Goal: Task Accomplishment & Management: Use online tool/utility

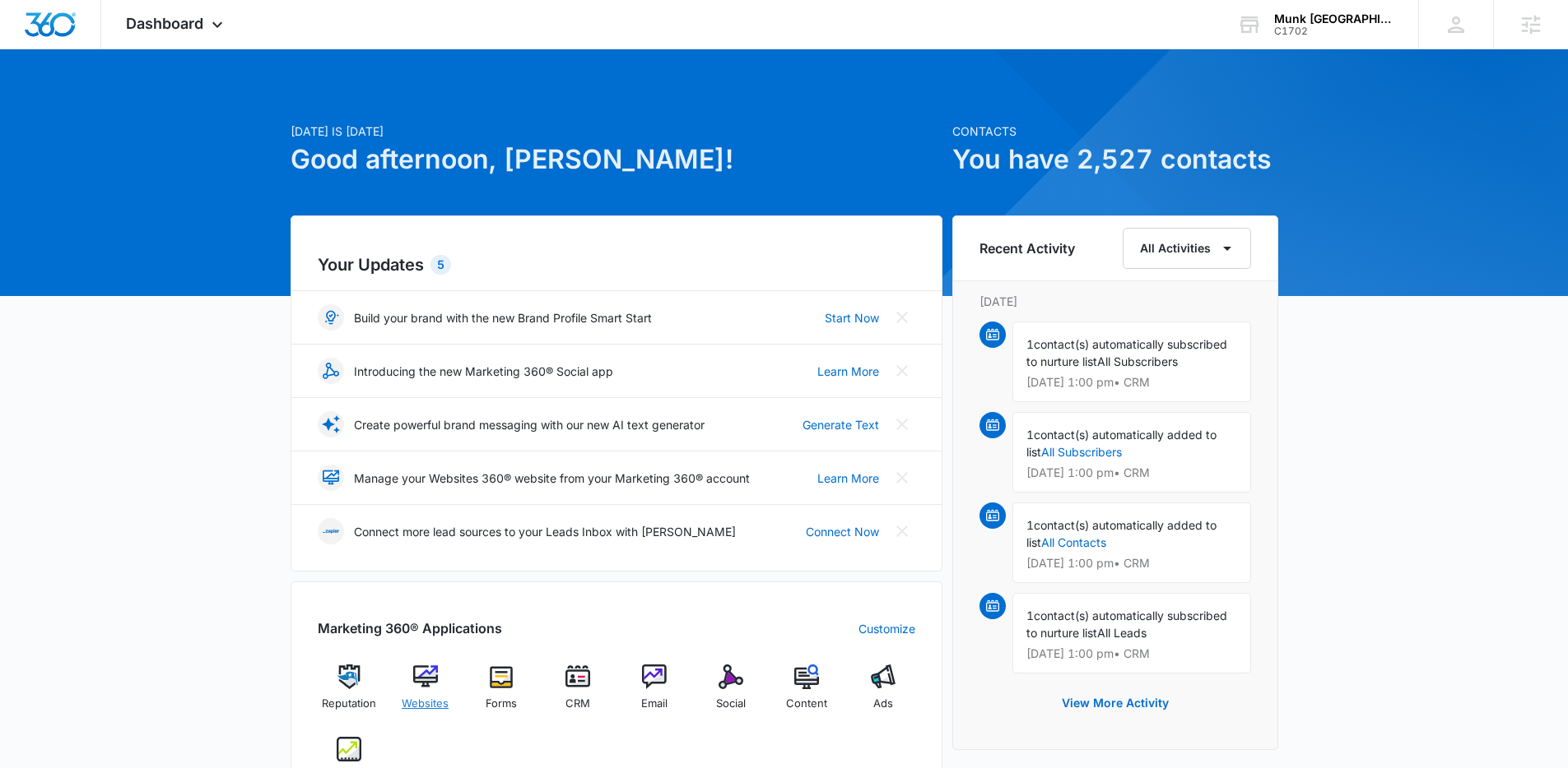
click at [430, 700] on span "Websites" at bounding box center [424, 704] width 47 height 17
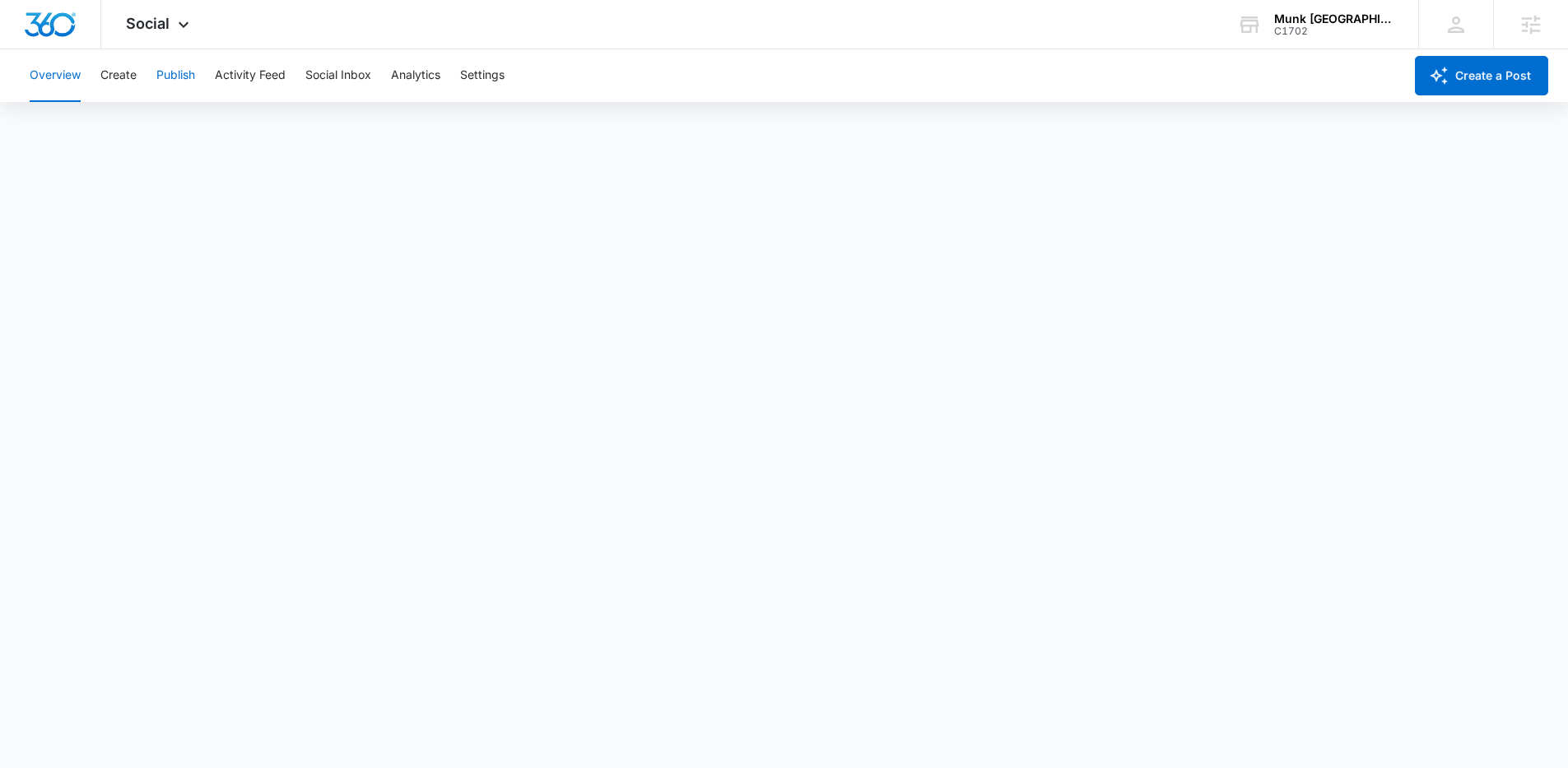
drag, startPoint x: 180, startPoint y: 76, endPoint x: 668, endPoint y: 77, distance: 488.0
click at [180, 76] on button "Publish" at bounding box center [176, 75] width 39 height 53
drag, startPoint x: 129, startPoint y: 72, endPoint x: 140, endPoint y: 82, distance: 14.9
click at [129, 73] on button "Create" at bounding box center [118, 75] width 36 height 53
click at [191, 78] on button "Publish" at bounding box center [176, 75] width 39 height 53
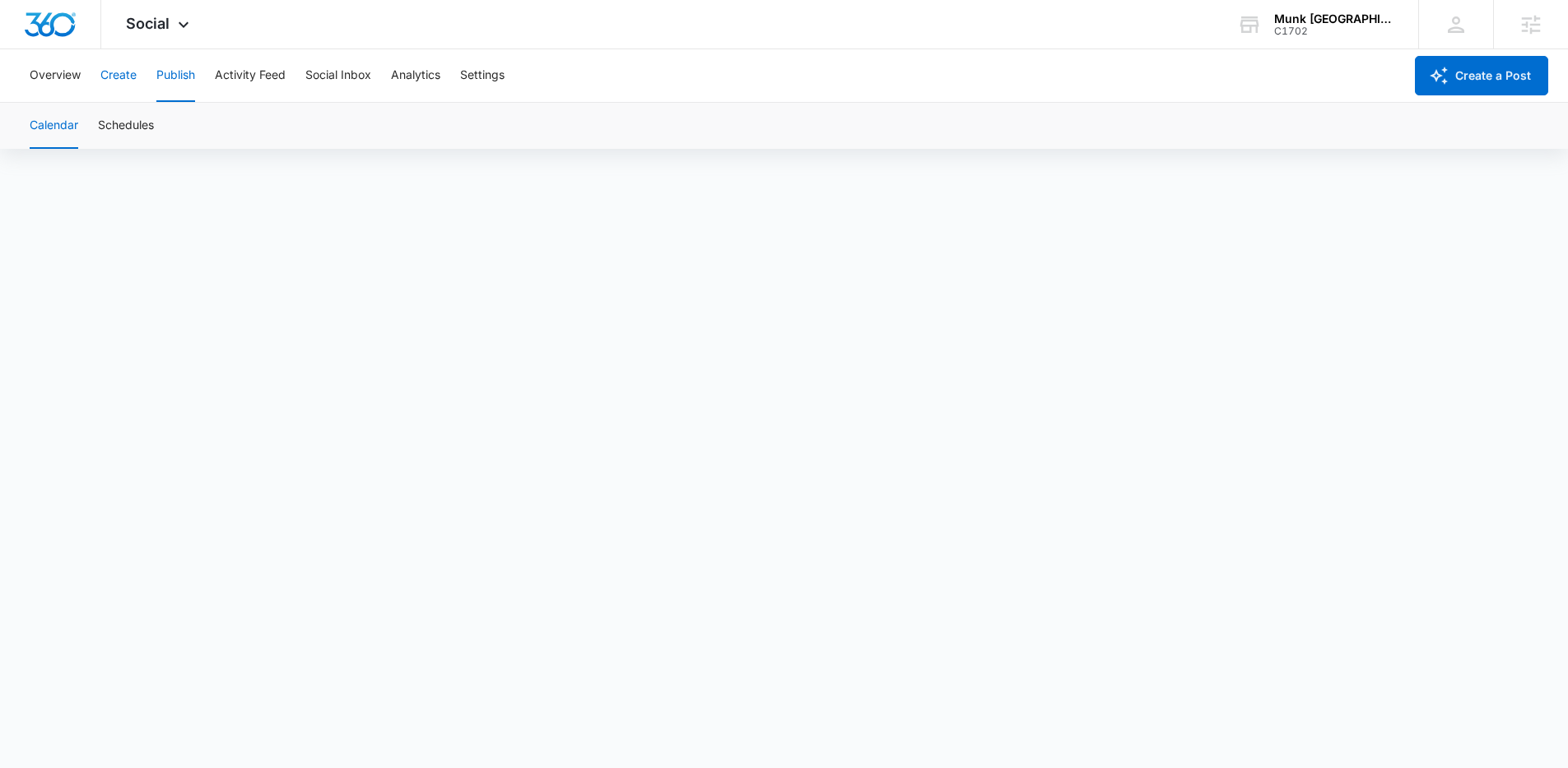
drag, startPoint x: 118, startPoint y: 78, endPoint x: 437, endPoint y: 111, distance: 320.7
click at [118, 78] on button "Create" at bounding box center [118, 75] width 36 height 53
click at [164, 27] on span "Social" at bounding box center [147, 24] width 44 height 18
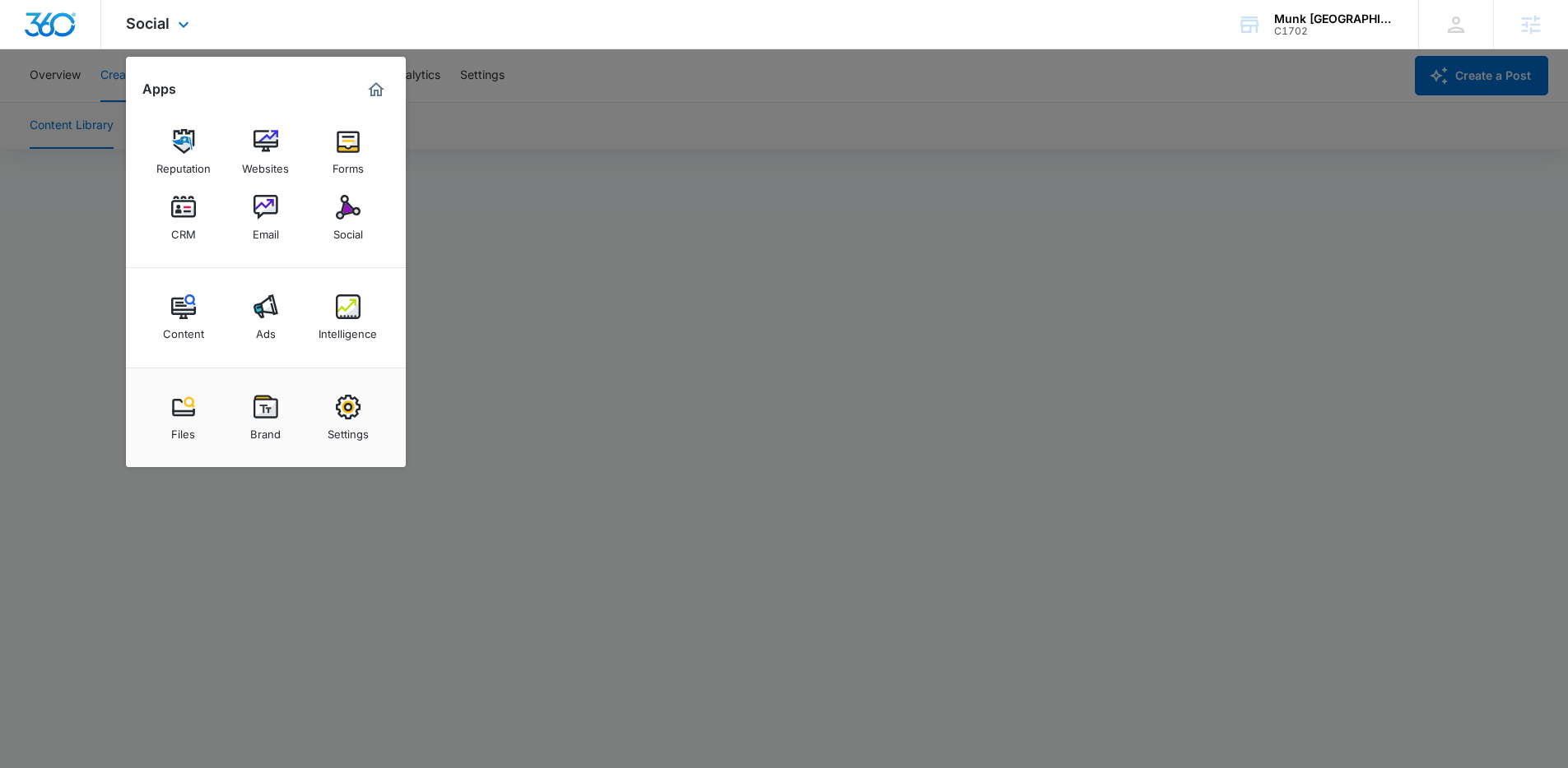
drag, startPoint x: 275, startPoint y: 140, endPoint x: 773, endPoint y: 10, distance: 514.7
click at [275, 140] on img at bounding box center [266, 141] width 25 height 25
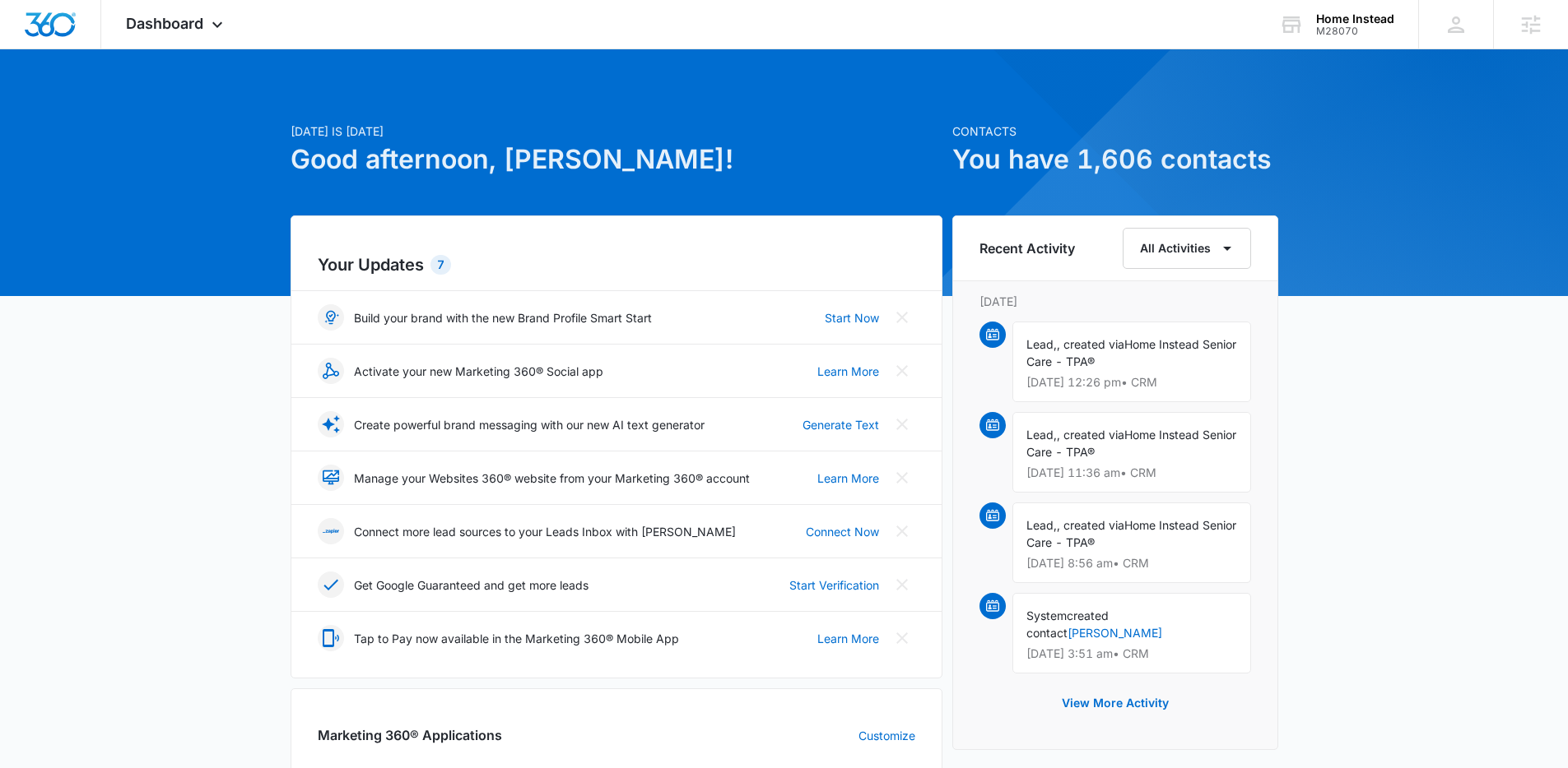
click at [218, 128] on div "Today is Monday, October 13th Good afternoon, Jen! Contacts You have 1,606 cont…" at bounding box center [784, 766] width 1568 height 1393
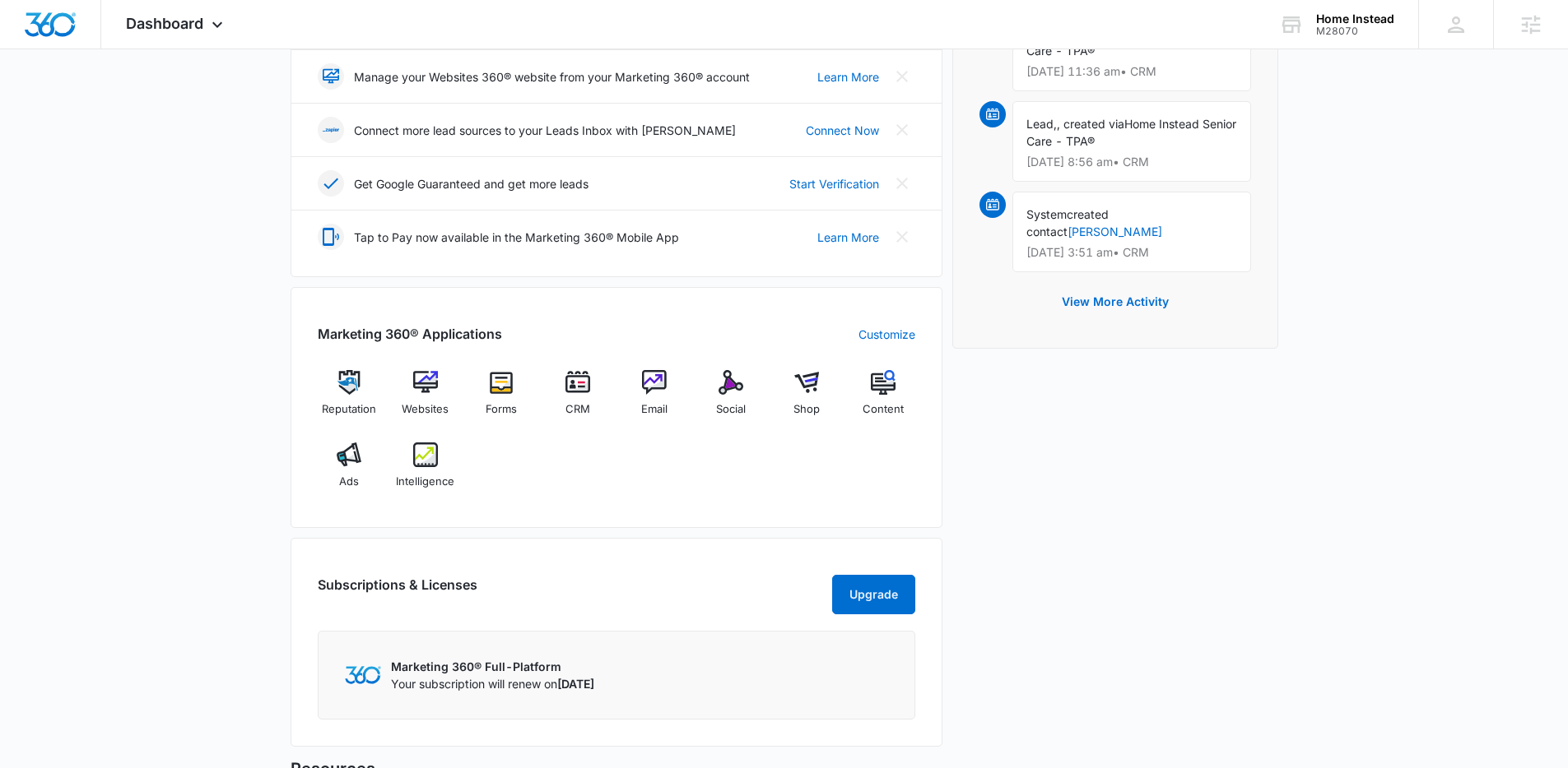
scroll to position [420, 0]
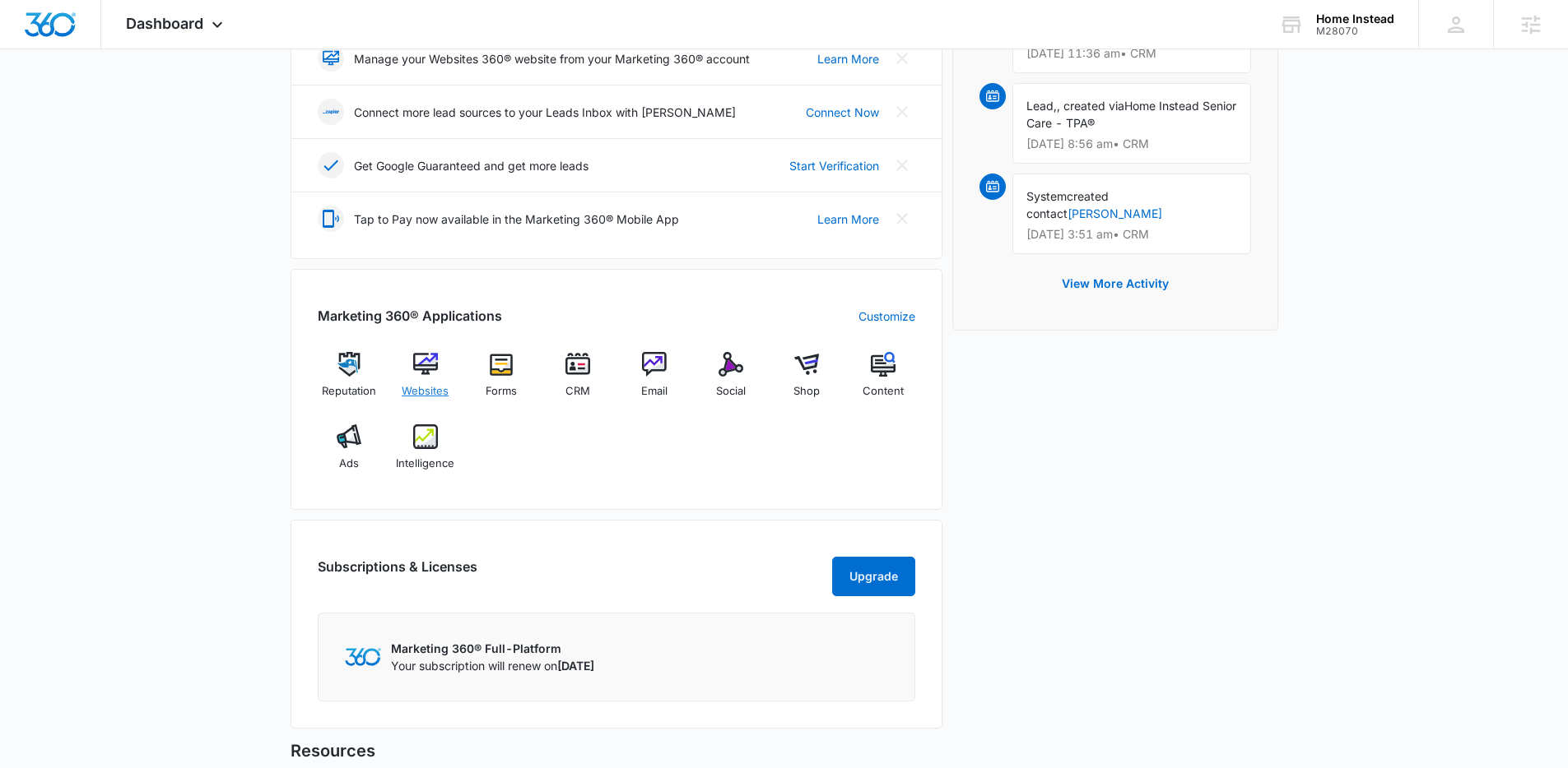
click at [427, 379] on div "Websites" at bounding box center [425, 381] width 63 height 59
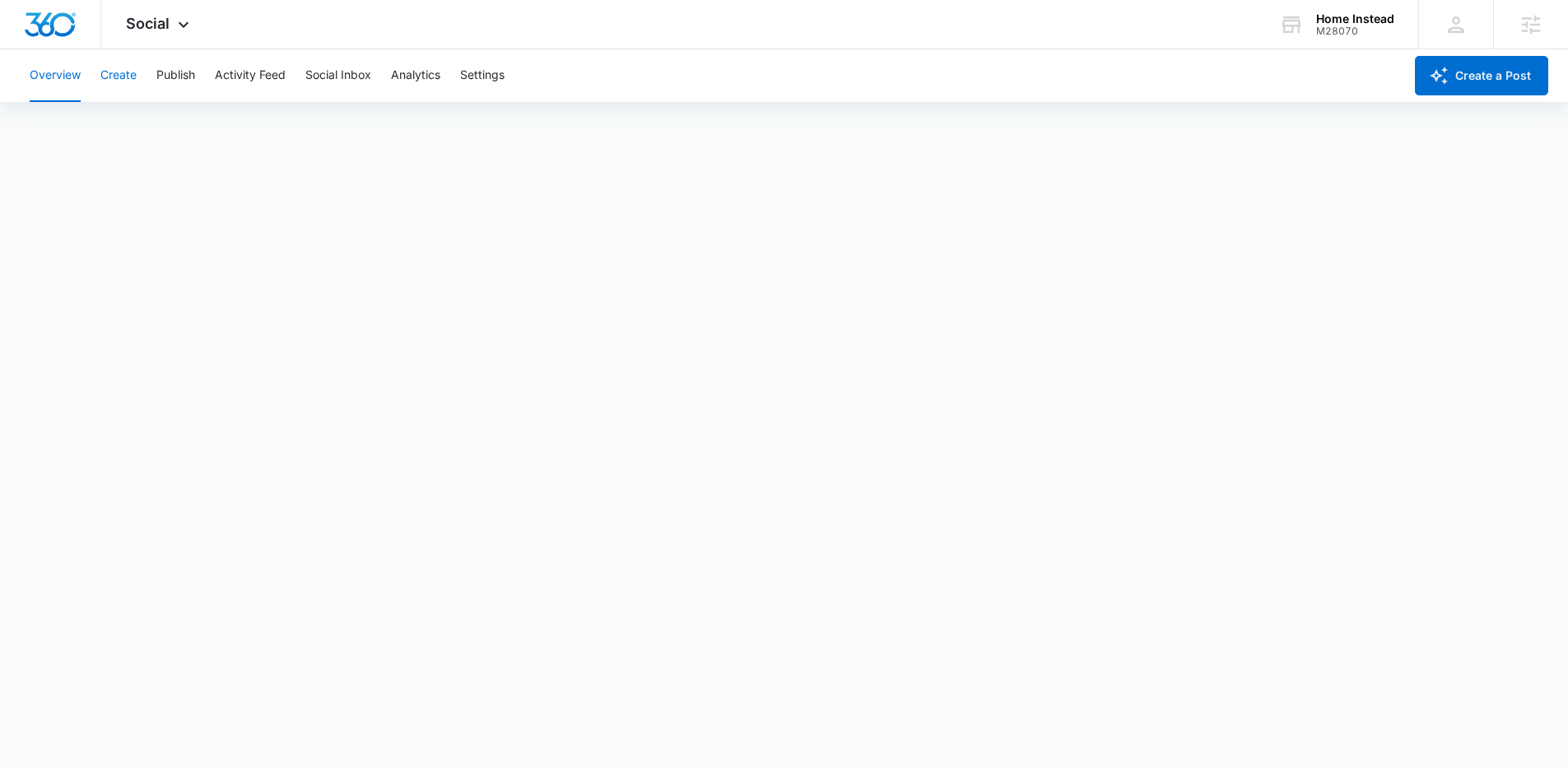
drag, startPoint x: 111, startPoint y: 76, endPoint x: 184, endPoint y: 99, distance: 76.5
click at [113, 75] on button "Create" at bounding box center [118, 75] width 36 height 53
drag, startPoint x: 191, startPoint y: 75, endPoint x: 205, endPoint y: 90, distance: 20.5
click at [191, 76] on button "Publish" at bounding box center [176, 75] width 39 height 53
click at [119, 74] on button "Create" at bounding box center [118, 75] width 36 height 53
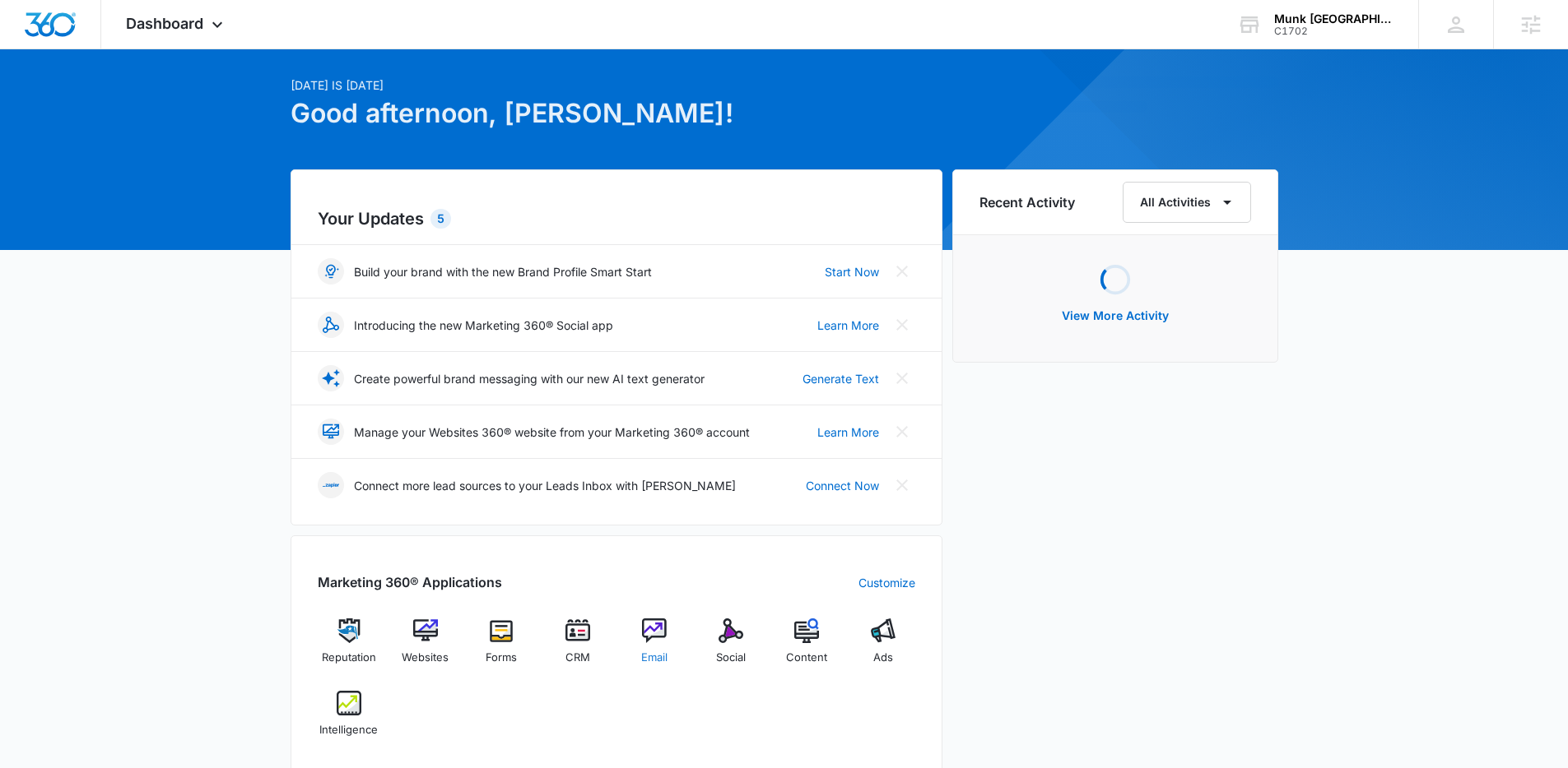
scroll to position [145, 0]
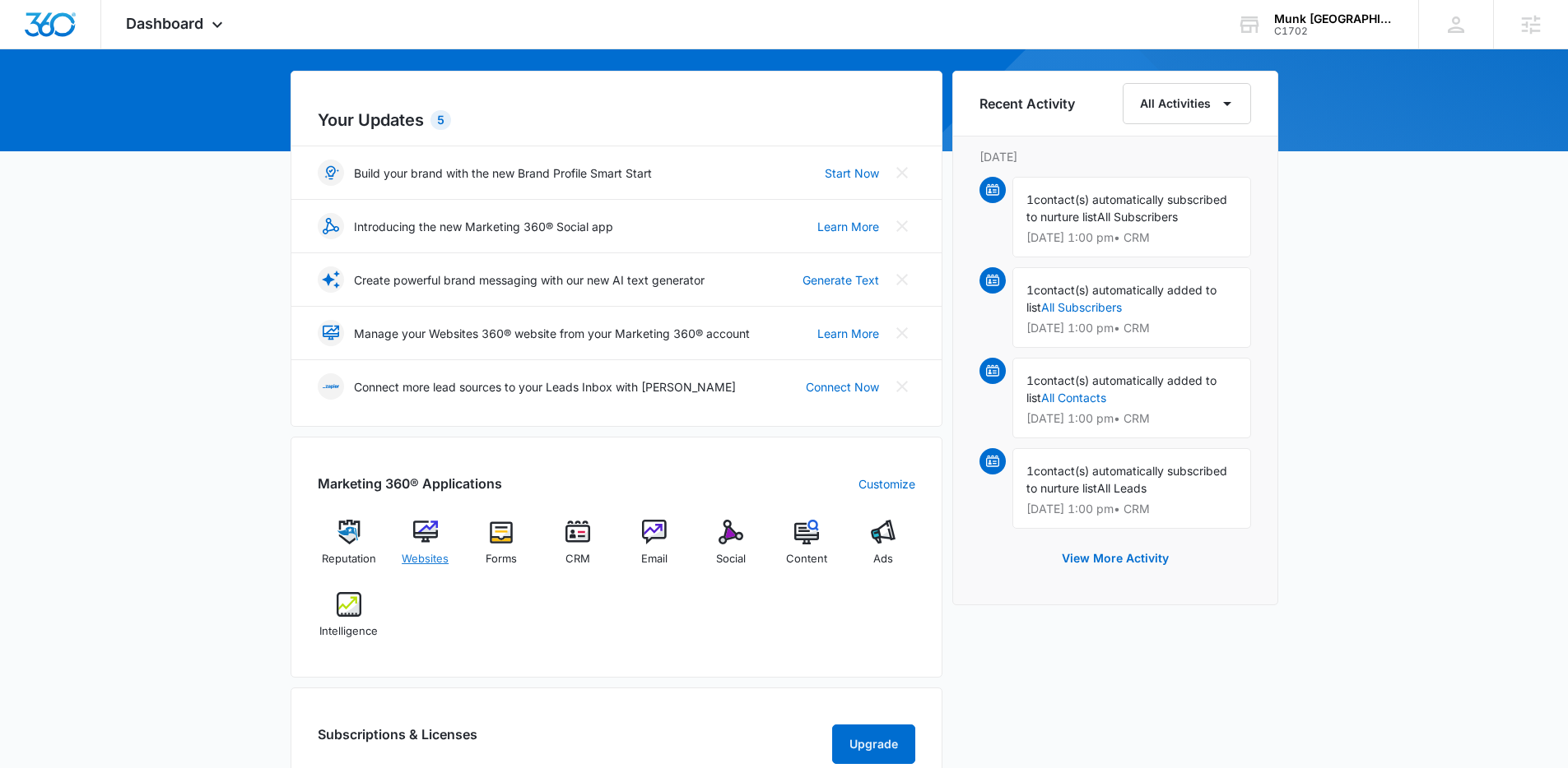
click at [414, 554] on span "Websites" at bounding box center [424, 559] width 47 height 17
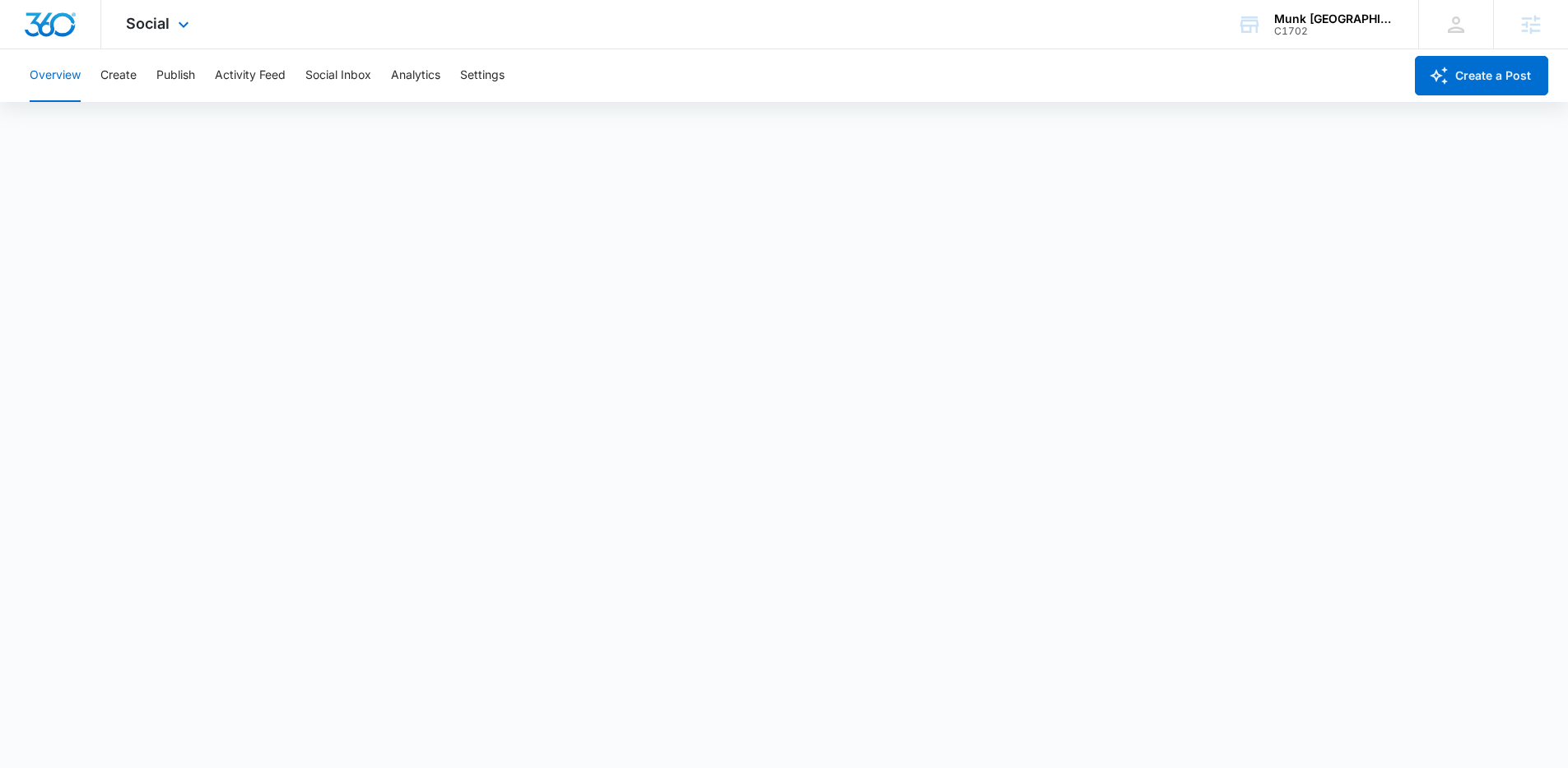
drag, startPoint x: 148, startPoint y: 25, endPoint x: 151, endPoint y: 34, distance: 9.5
click at [148, 25] on span "Social" at bounding box center [147, 24] width 44 height 18
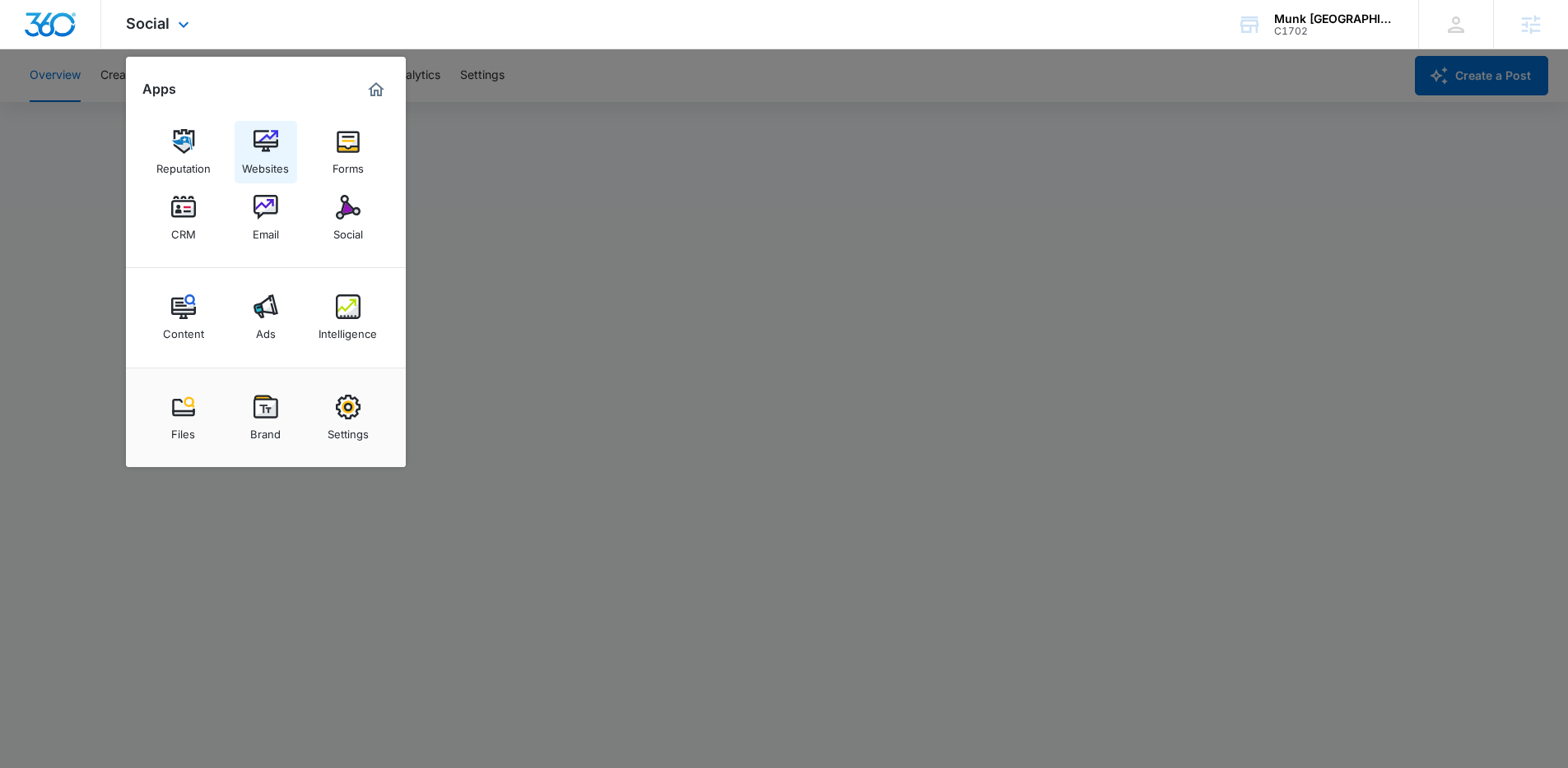
click at [271, 151] on img at bounding box center [266, 141] width 25 height 25
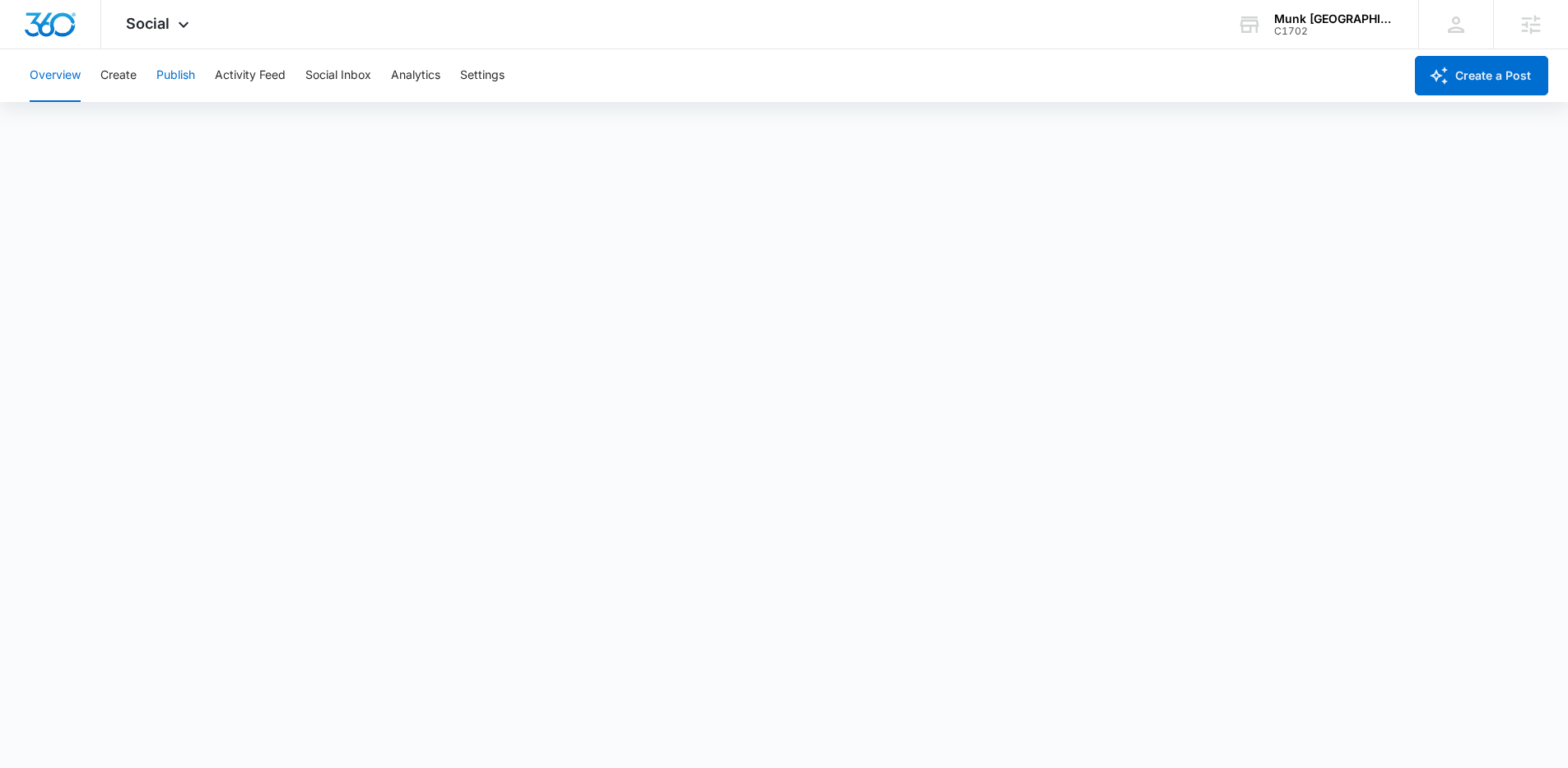
click at [172, 76] on button "Publish" at bounding box center [176, 75] width 39 height 53
